Goal: Task Accomplishment & Management: Complete application form

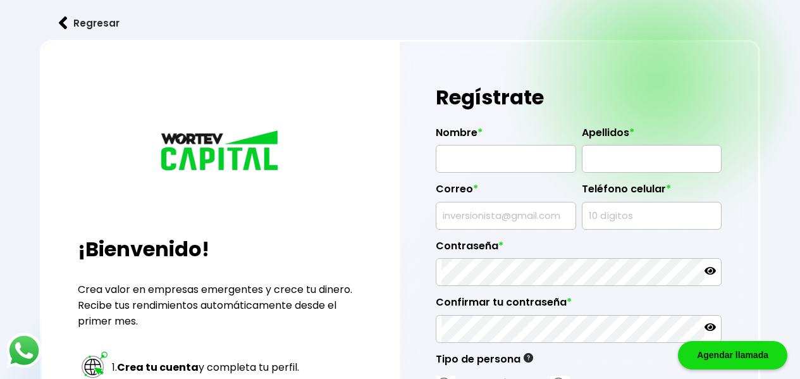
click at [64, 28] on img at bounding box center [63, 22] width 9 height 13
